Goal: Information Seeking & Learning: Learn about a topic

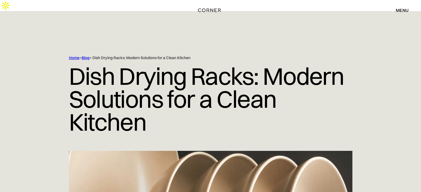
click at [86, 55] on link "Blog" at bounding box center [86, 57] width 8 height 5
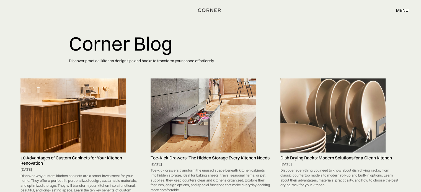
click at [299, 99] on img at bounding box center [332, 116] width 105 height 74
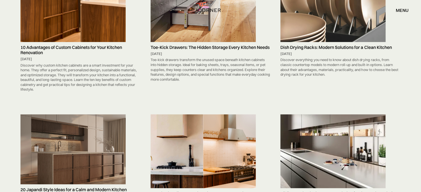
scroll to position [147, 0]
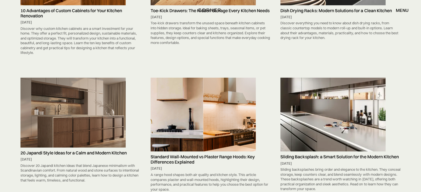
click at [105, 107] on img at bounding box center [72, 113] width 105 height 70
